Goal: Book appointment/travel/reservation

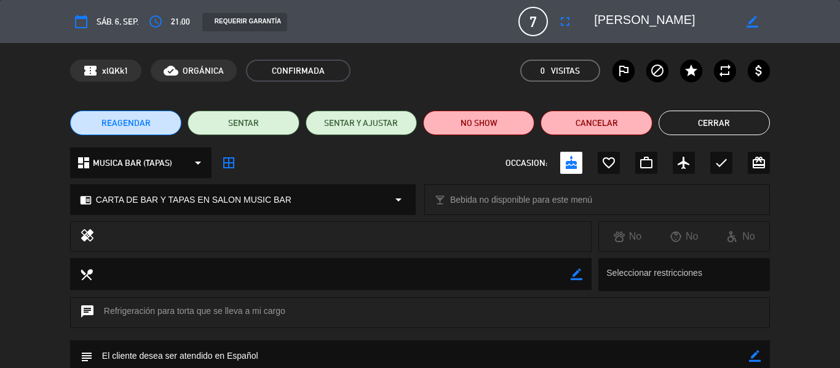
click at [714, 105] on div "REAGENDAR SENTAR SENTAR Y AJUSTAR NO SHOW Cancelar Cerrar" at bounding box center [420, 122] width 840 height 49
click at [718, 116] on button "Cerrar" at bounding box center [714, 123] width 111 height 25
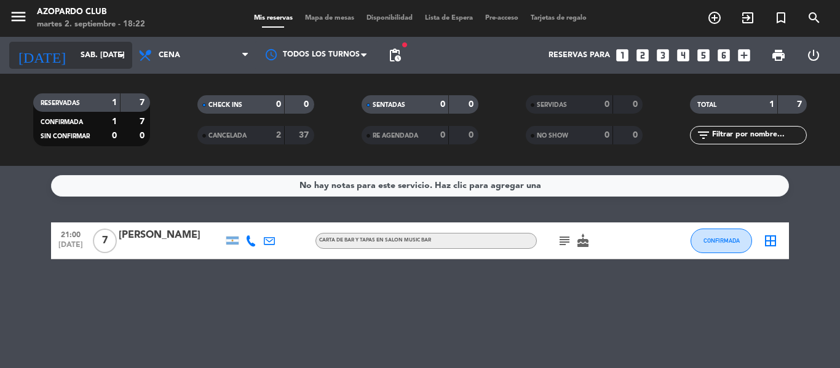
click at [81, 52] on input "sáb. [DATE]" at bounding box center [126, 55] width 104 height 21
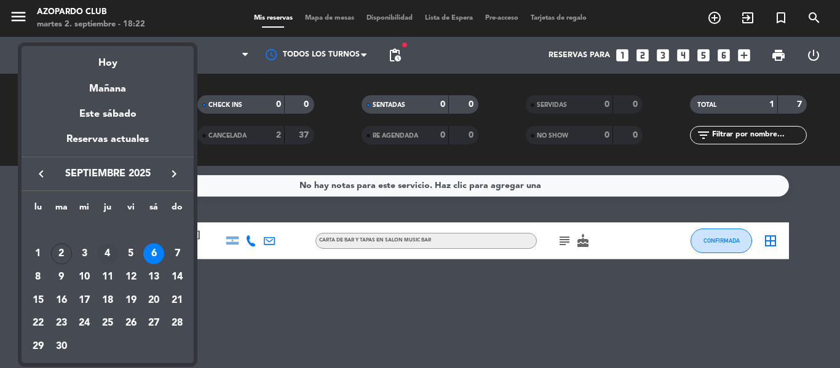
click at [108, 253] on div "4" at bounding box center [107, 254] width 21 height 21
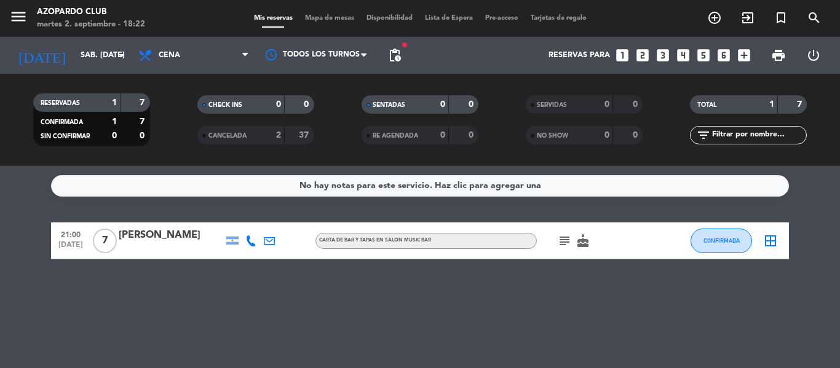
type input "[DEMOGRAPHIC_DATA] [DATE]"
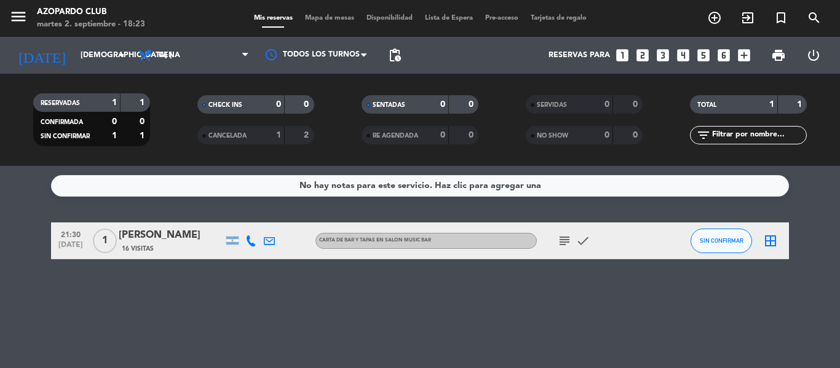
click at [689, 54] on icon "looks_4" at bounding box center [683, 55] width 16 height 16
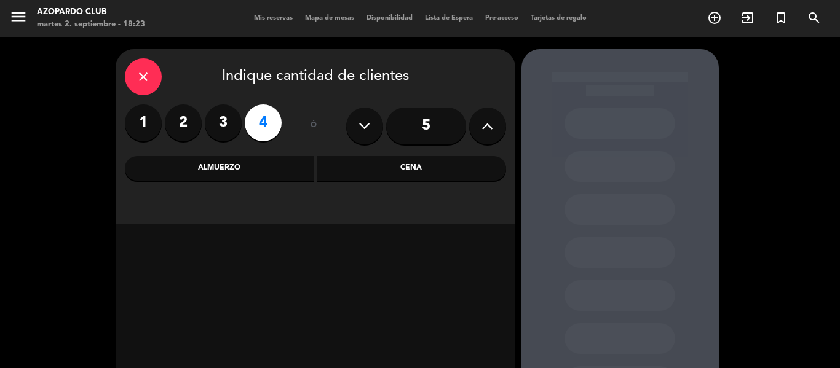
click at [439, 173] on div "Cena" at bounding box center [411, 168] width 189 height 25
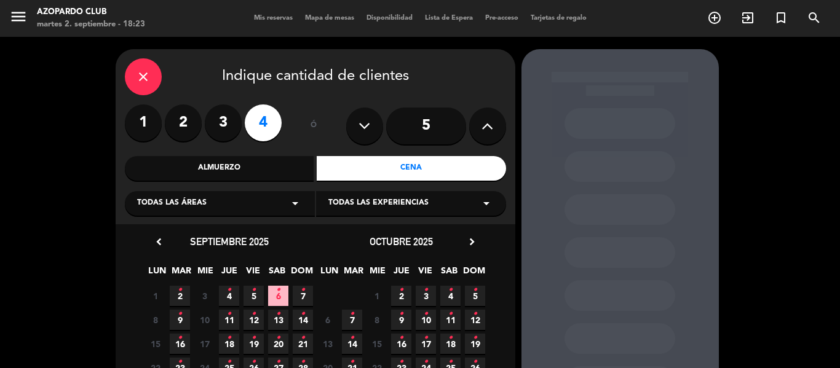
click at [225, 289] on span "4 •" at bounding box center [229, 296] width 20 height 20
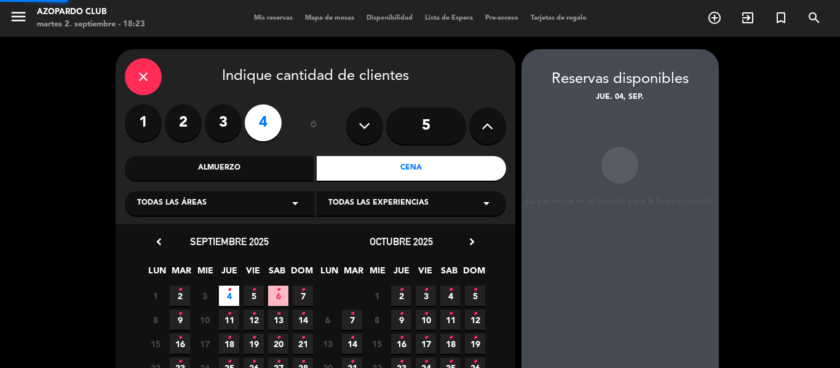
scroll to position [49, 0]
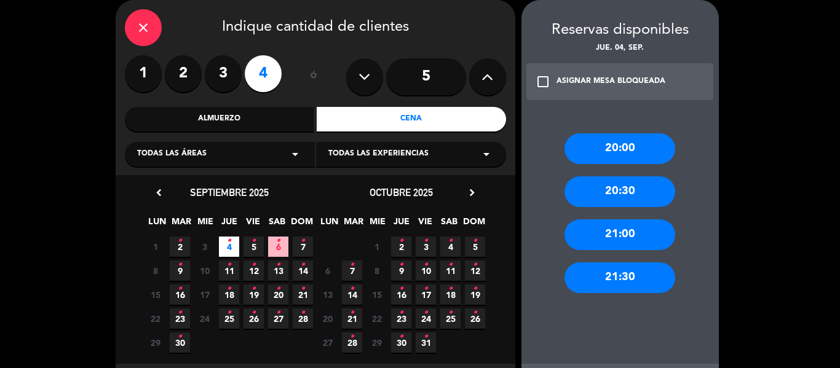
click at [618, 273] on div "21:30" at bounding box center [620, 278] width 111 height 31
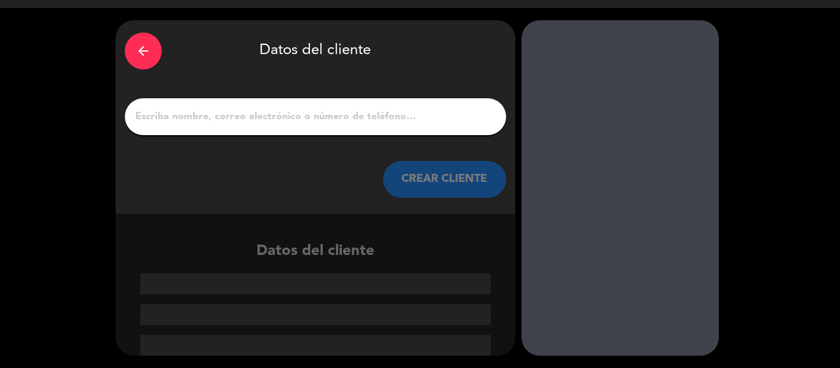
scroll to position [29, 0]
click at [248, 112] on input "1" at bounding box center [315, 116] width 363 height 17
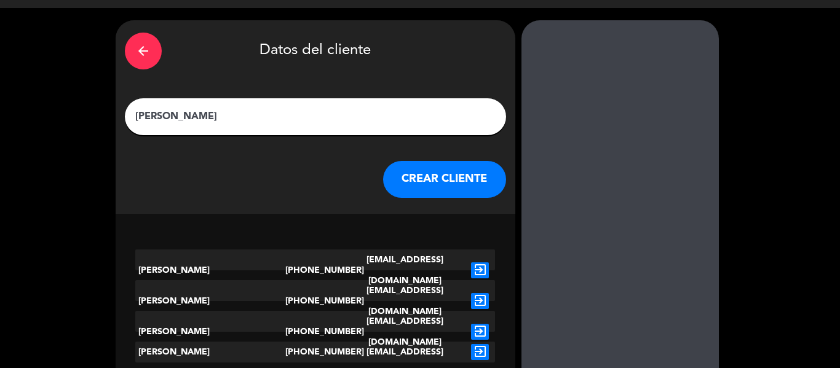
type input "[PERSON_NAME]"
click at [437, 187] on button "CREAR CLIENTE" at bounding box center [444, 179] width 123 height 37
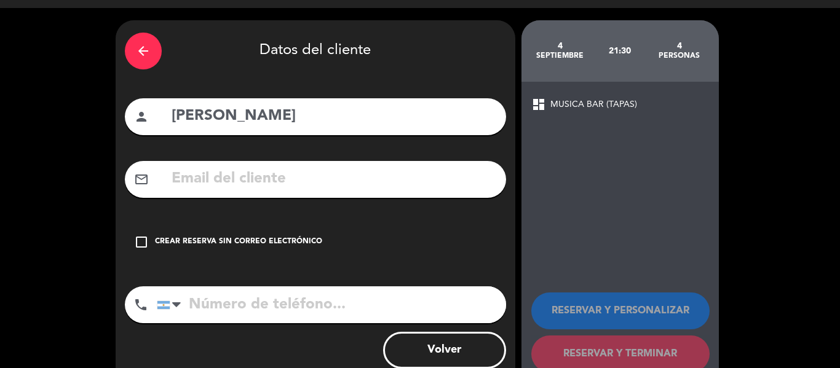
click at [153, 242] on div "check_box_outline_blank Crear reserva sin correo electrónico" at bounding box center [315, 242] width 381 height 37
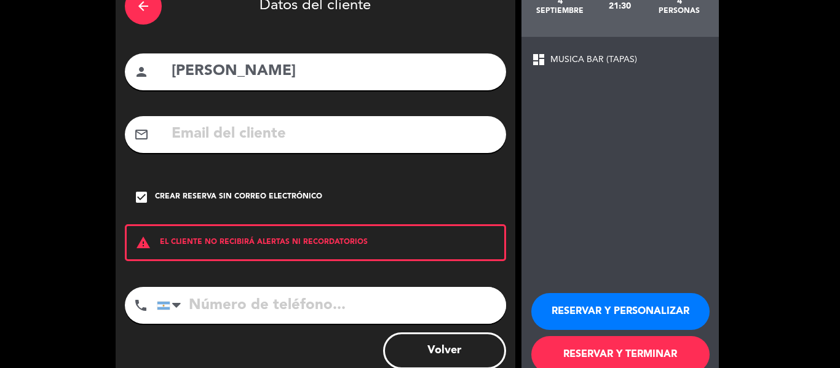
scroll to position [106, 0]
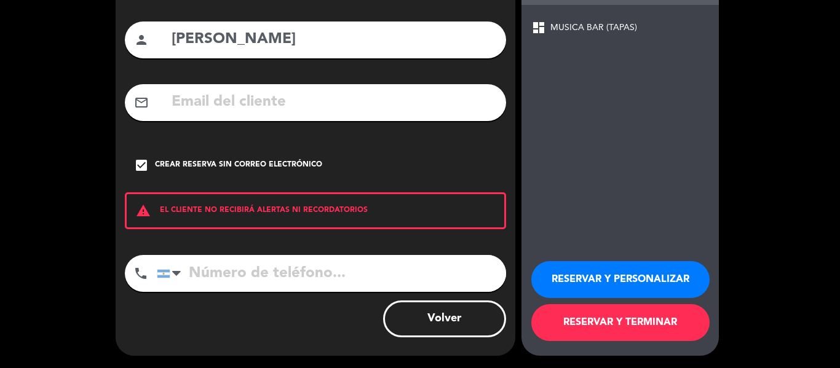
click at [639, 277] on button "RESERVAR Y PERSONALIZAR" at bounding box center [620, 279] width 178 height 37
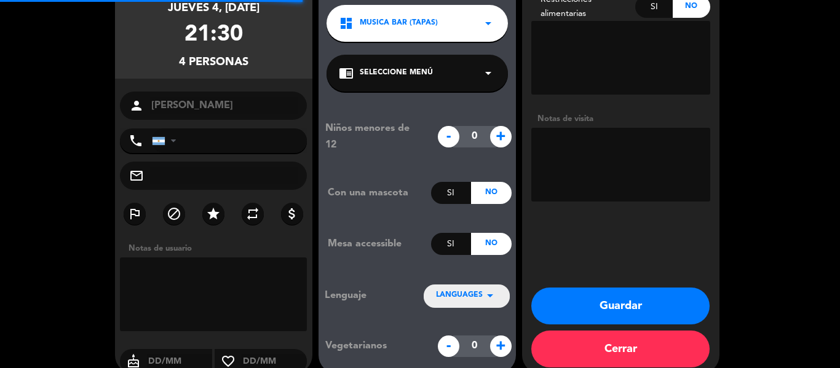
scroll to position [49, 0]
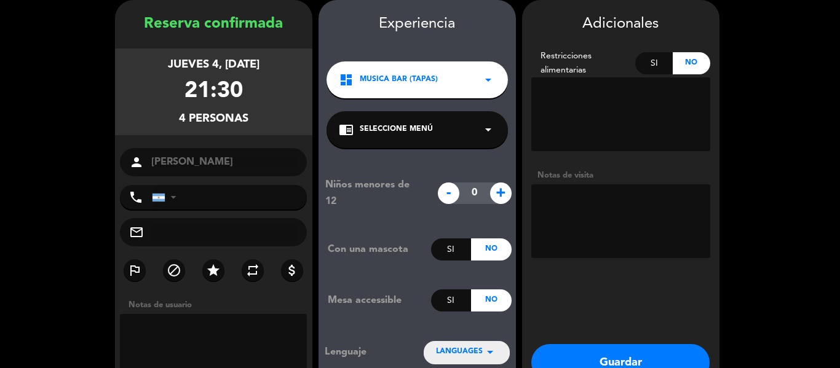
click at [455, 133] on div "chrome_reader_mode Seleccione Menú arrow_drop_down" at bounding box center [417, 129] width 181 height 37
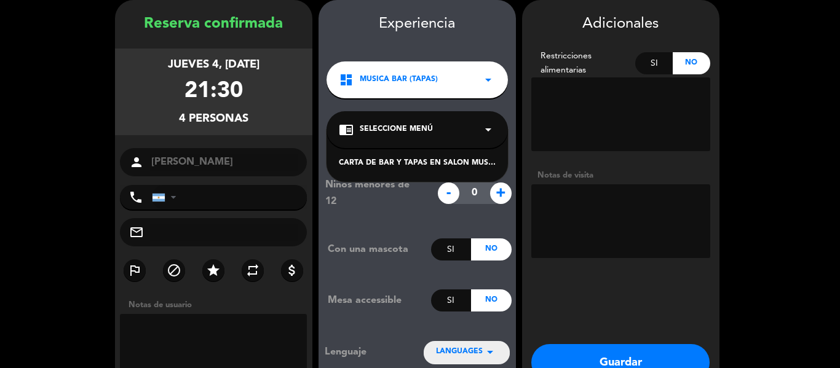
click at [452, 159] on div "CARTA DE BAR Y TAPAS EN SALON MUSIC BAR" at bounding box center [417, 163] width 157 height 12
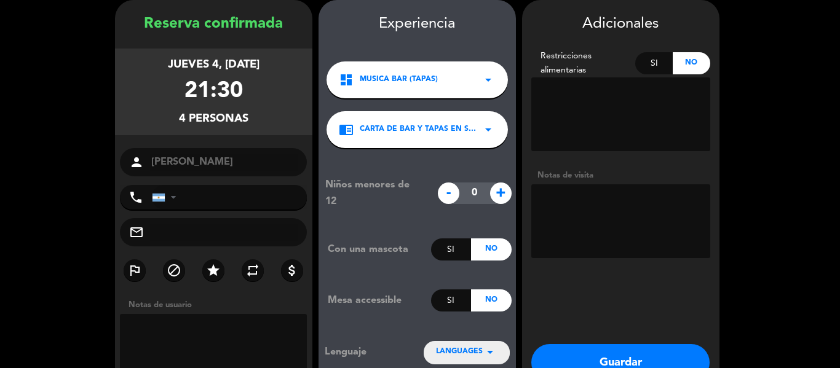
click at [640, 354] on button "Guardar" at bounding box center [620, 362] width 178 height 37
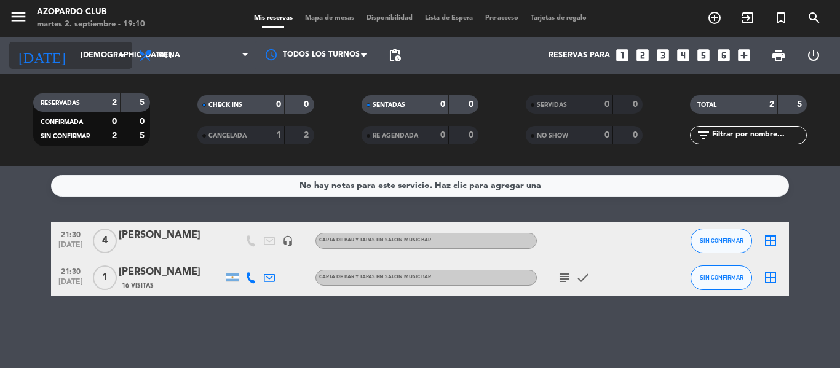
click at [114, 49] on input "[DEMOGRAPHIC_DATA] [DATE]" at bounding box center [126, 55] width 104 height 21
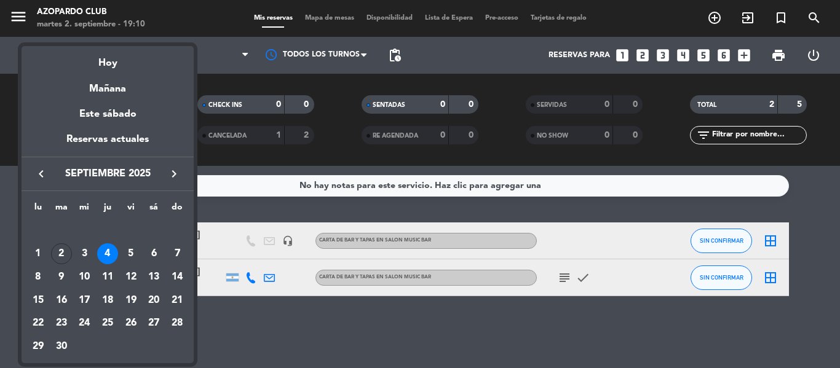
click at [691, 321] on div at bounding box center [420, 184] width 840 height 368
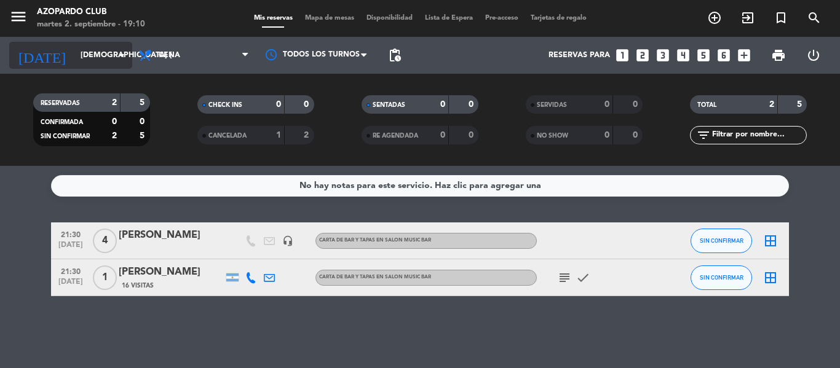
click at [77, 52] on input "[DEMOGRAPHIC_DATA] [DATE]" at bounding box center [126, 55] width 104 height 21
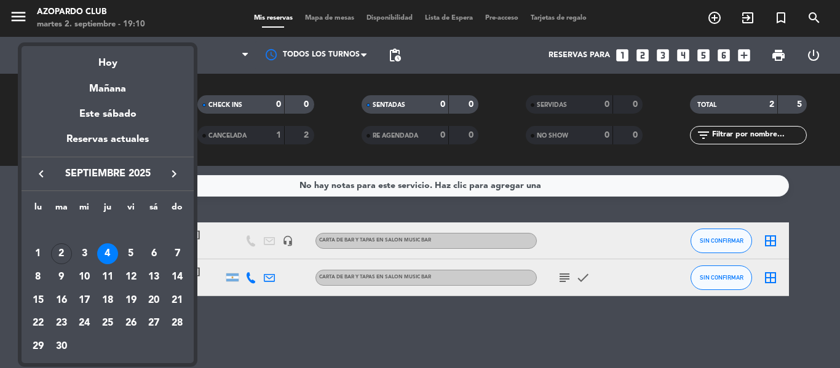
click at [124, 253] on div "5" at bounding box center [131, 254] width 21 height 21
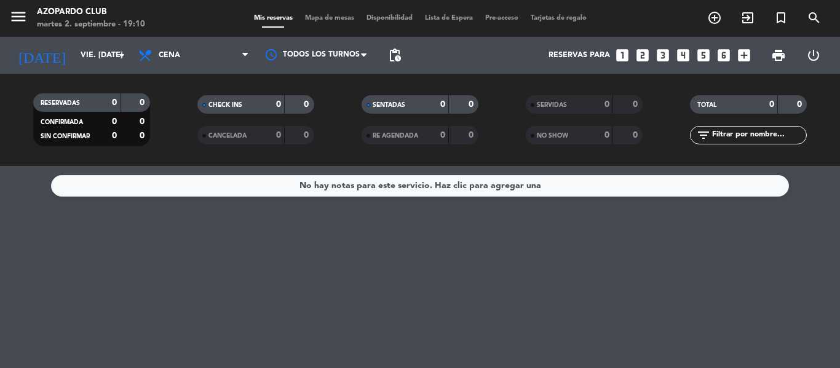
click at [125, 71] on div "[DATE] vie. [DATE] arrow_drop_down" at bounding box center [70, 55] width 123 height 37
click at [121, 56] on icon "arrow_drop_down" at bounding box center [121, 55] width 15 height 15
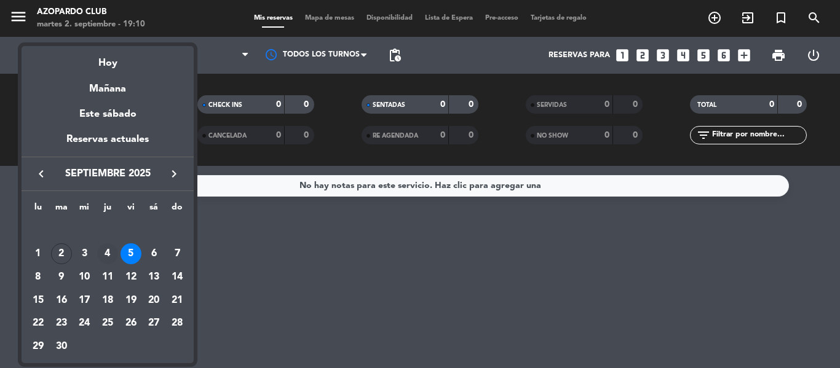
click at [101, 258] on div "4" at bounding box center [107, 254] width 21 height 21
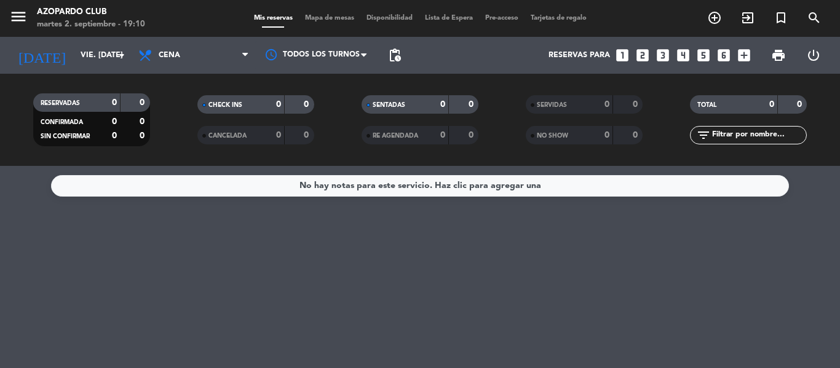
type input "[DEMOGRAPHIC_DATA] [DATE]"
